Goal: Task Accomplishment & Management: Manage account settings

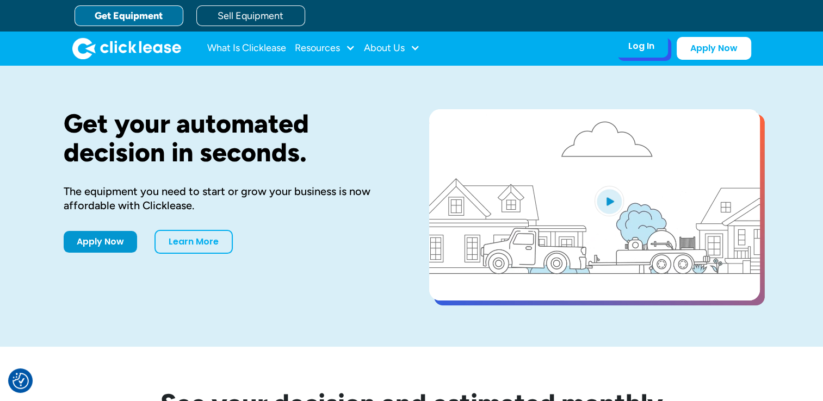
click at [644, 51] on div "Log In" at bounding box center [641, 46] width 26 height 11
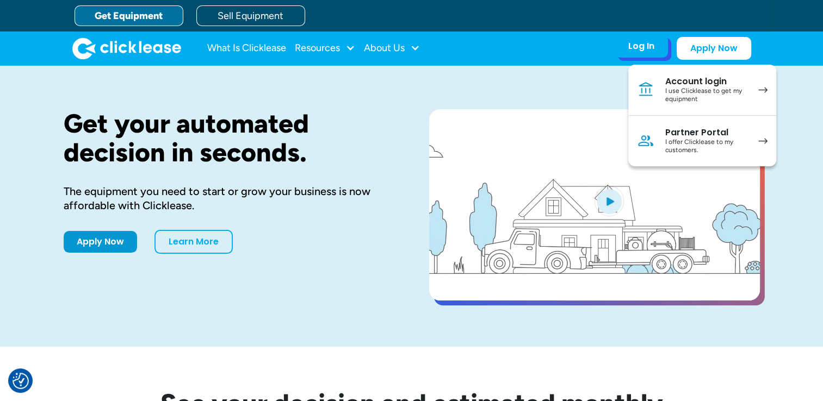
click at [677, 89] on div "I use Clicklease to get my equipment" at bounding box center [706, 95] width 82 height 17
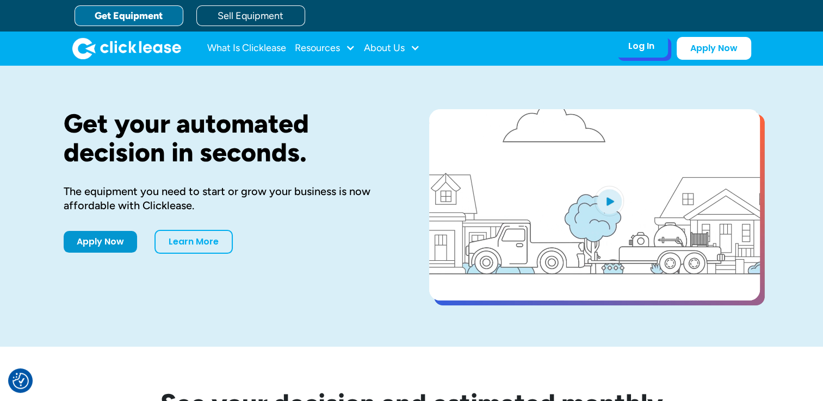
click at [631, 52] on div "Log In Account login I use Clicklease to get my equipment Partner Portal I offe…" at bounding box center [641, 46] width 53 height 23
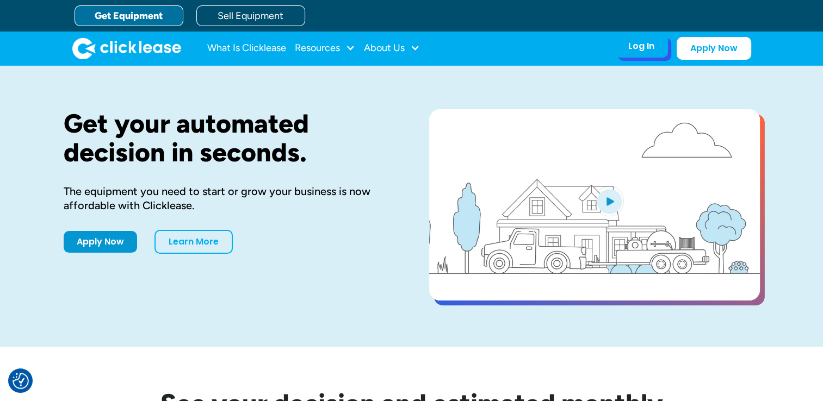
click at [642, 41] on div "Log In" at bounding box center [641, 46] width 26 height 11
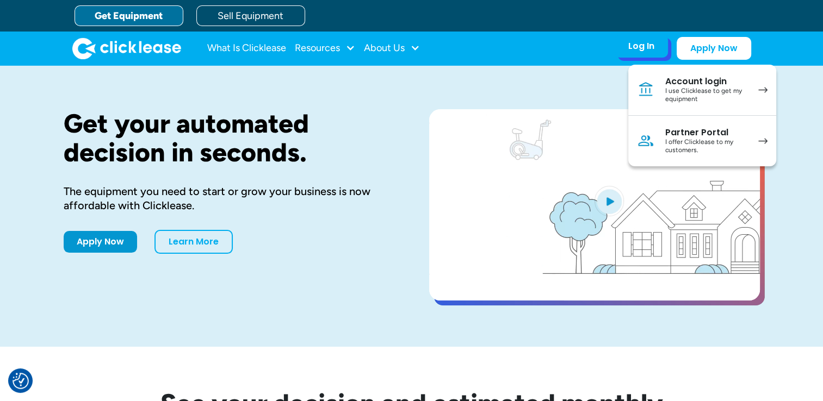
click at [764, 88] on img at bounding box center [762, 90] width 9 height 6
